Goal: Contribute content

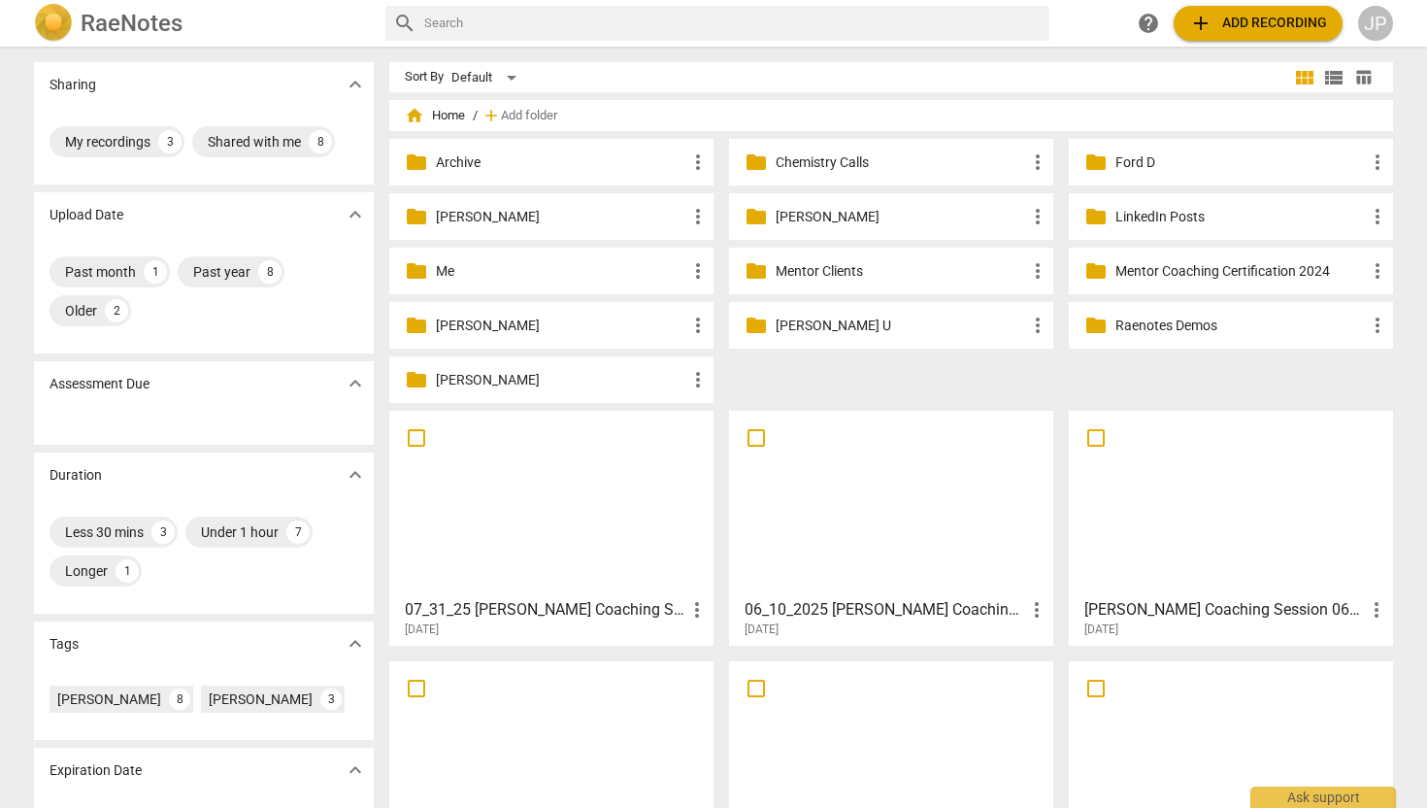
click at [1164, 179] on div "folder Ford D more_vert" at bounding box center [1231, 162] width 324 height 47
click at [1121, 166] on p "Ford D" at bounding box center [1240, 162] width 250 height 20
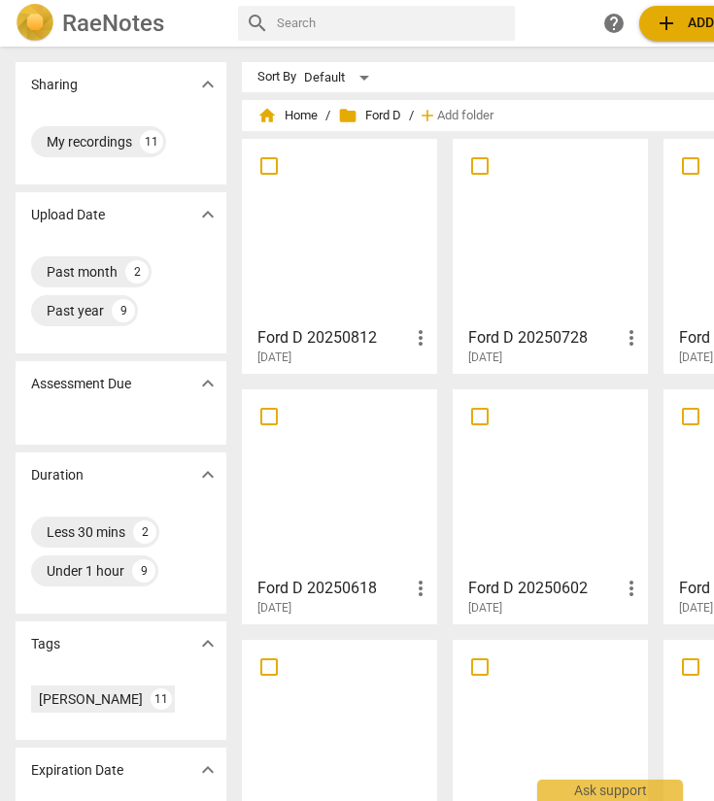
scroll to position [0, 160]
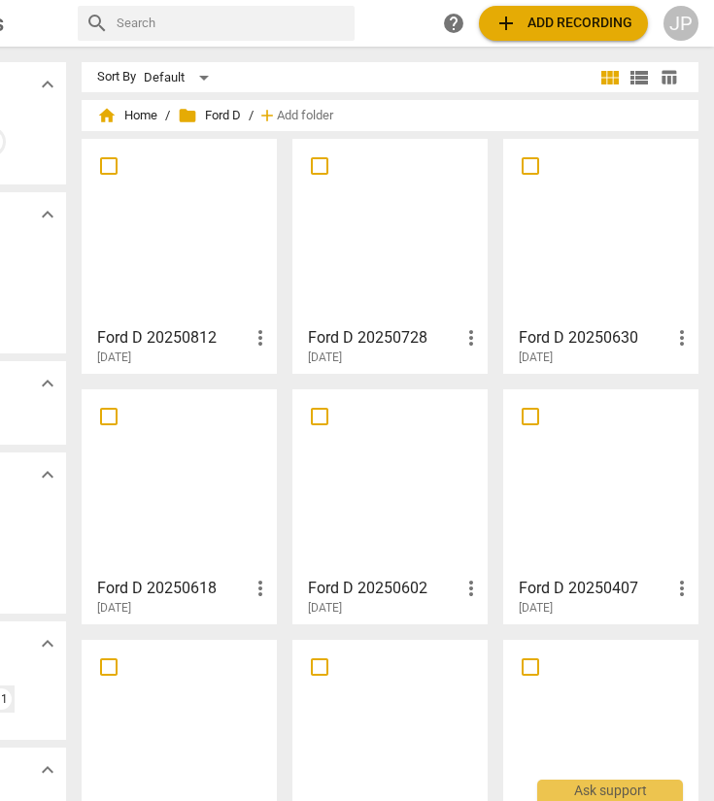
click at [597, 30] on span "add Add recording" at bounding box center [563, 23] width 138 height 23
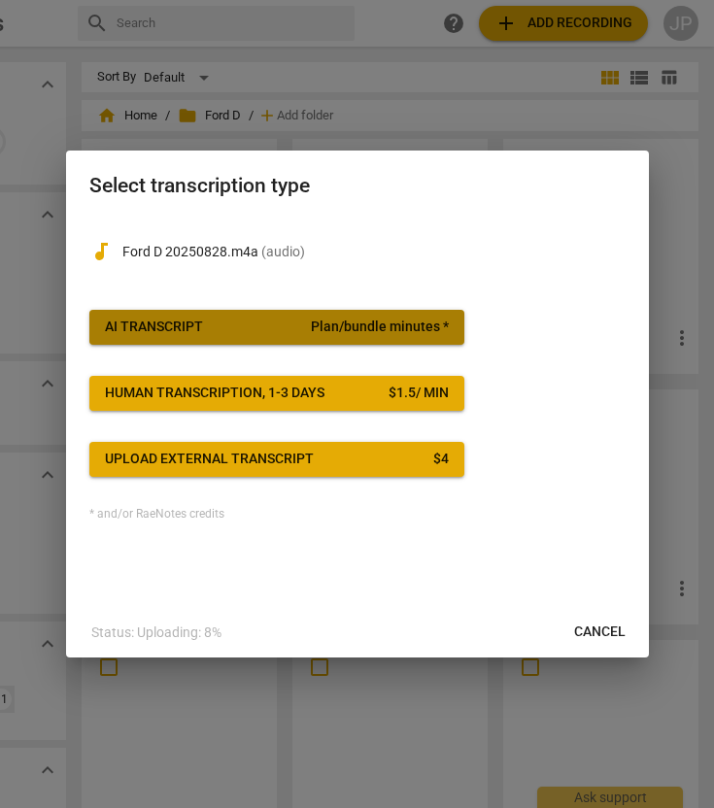
click at [176, 326] on div "AI Transcript" at bounding box center [154, 326] width 98 height 19
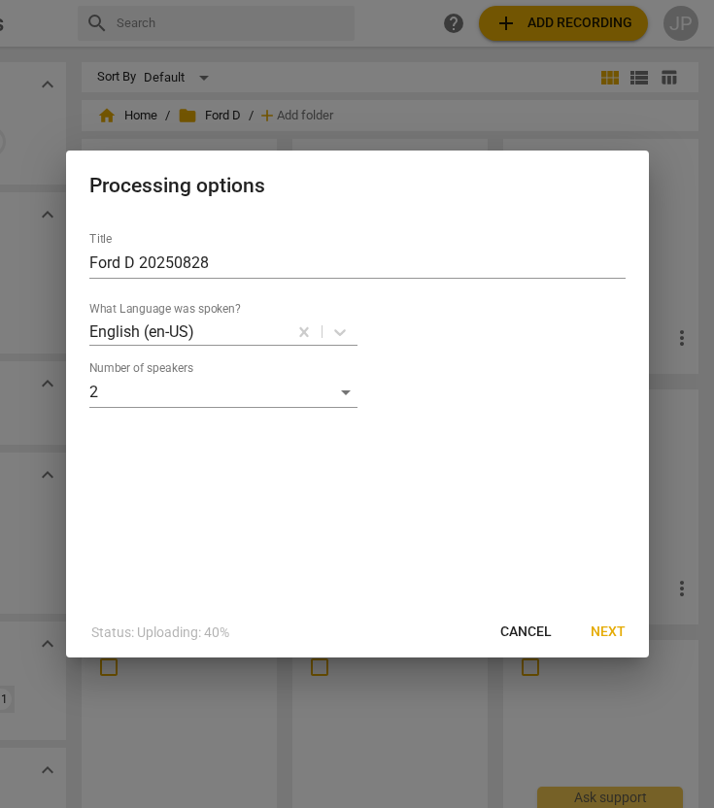
click at [604, 631] on span "Next" at bounding box center [607, 631] width 35 height 19
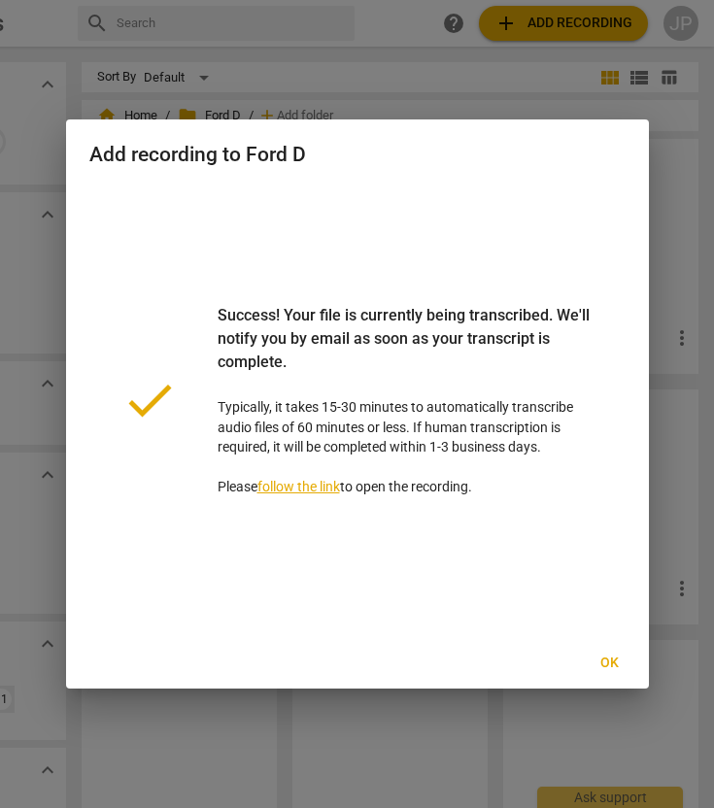
click at [614, 658] on span "Ok" at bounding box center [609, 662] width 31 height 19
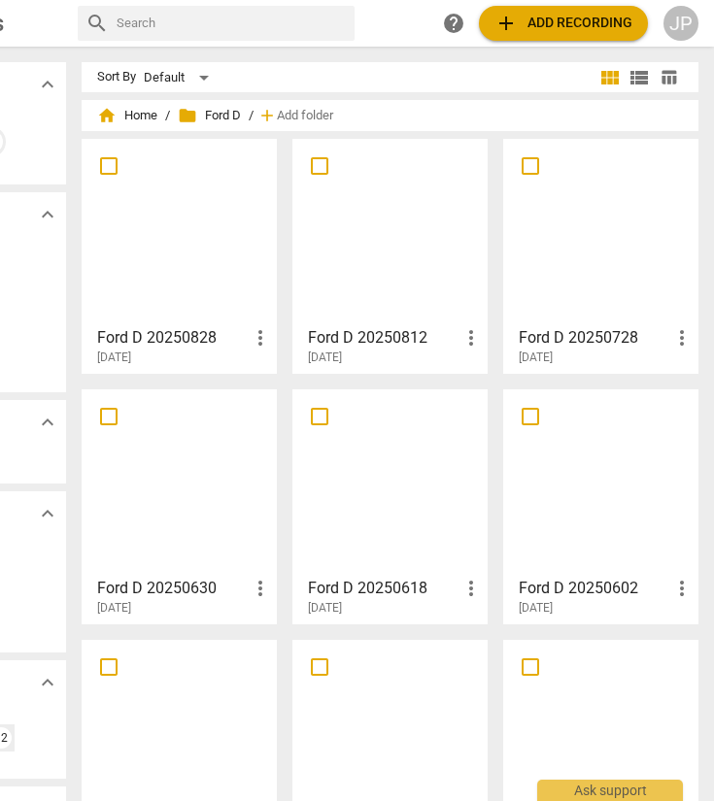
click at [160, 223] on div at bounding box center [179, 232] width 182 height 172
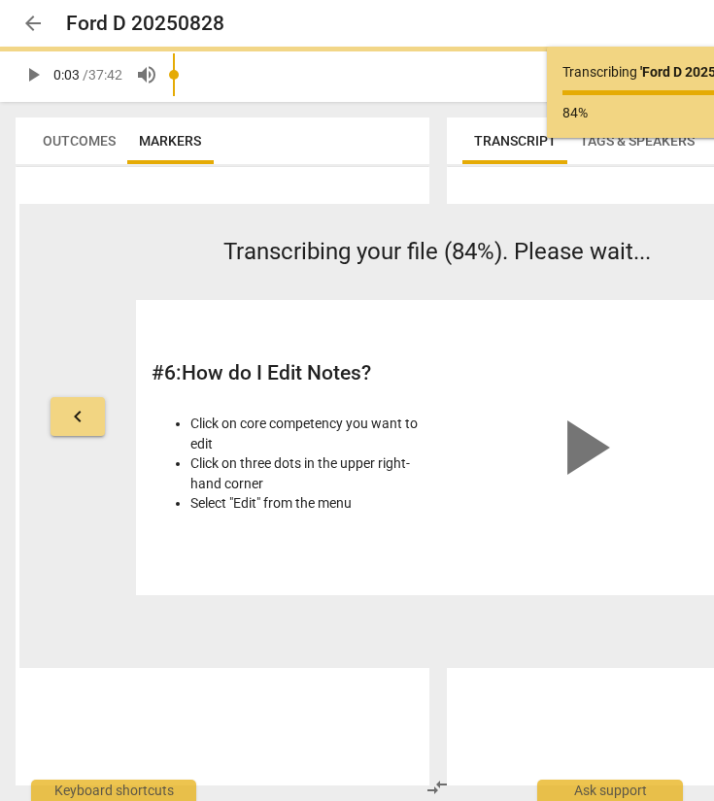
type input "3"
